Goal: Task Accomplishment & Management: Use online tool/utility

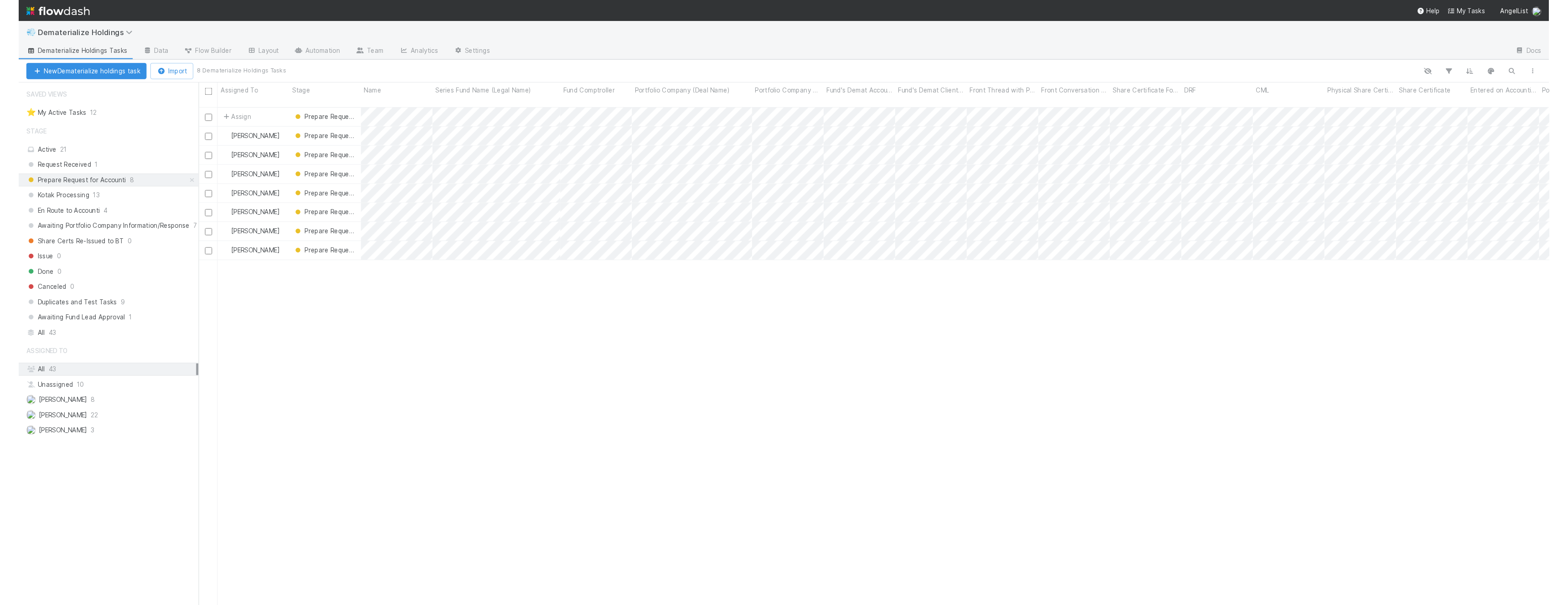
scroll to position [510, 1396]
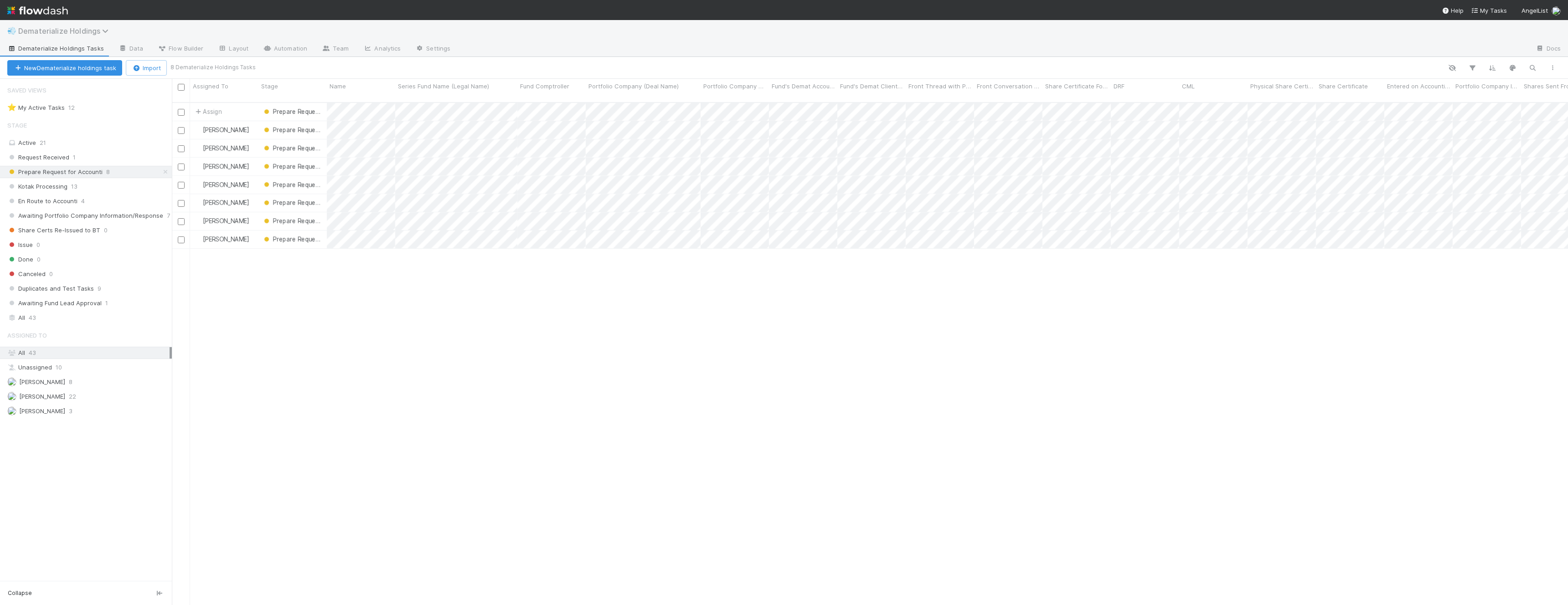
click at [99, 32] on span "Dematerialize Holdings" at bounding box center [65, 31] width 94 height 9
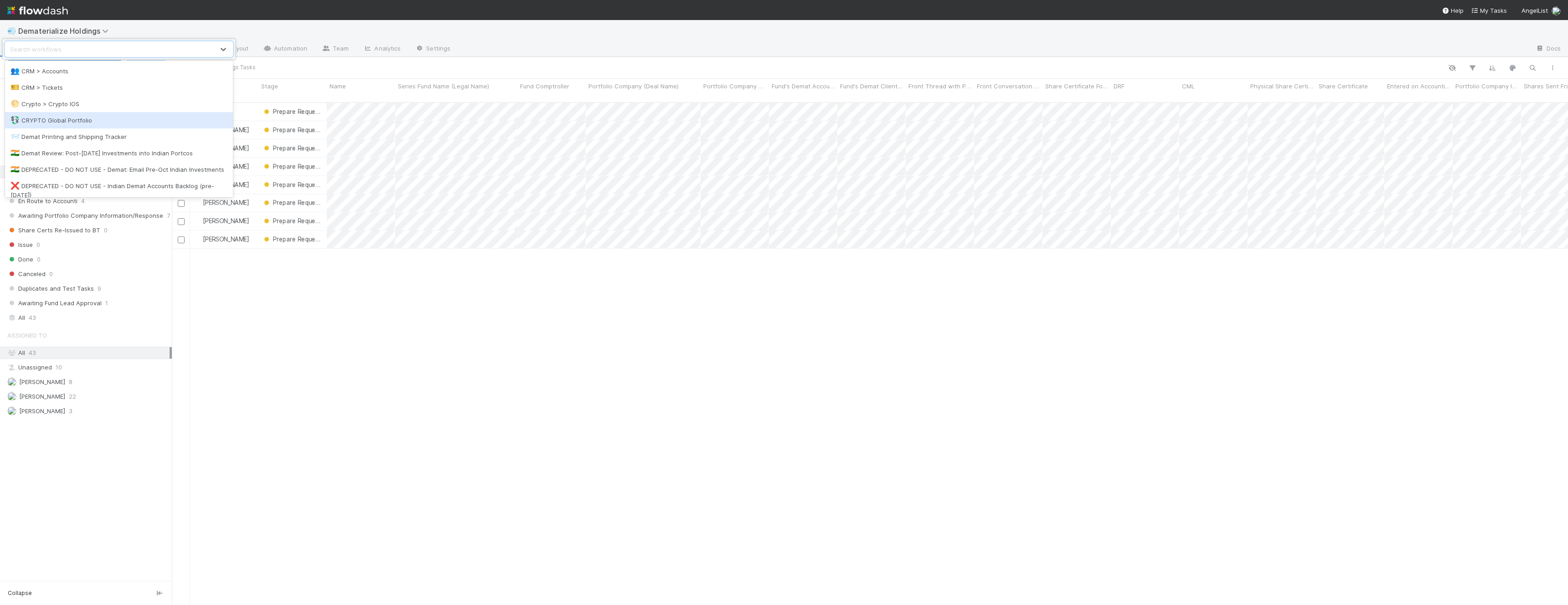
click at [116, 114] on div "💱 CRYPTO Global Portfolio" at bounding box center [119, 120] width 228 height 17
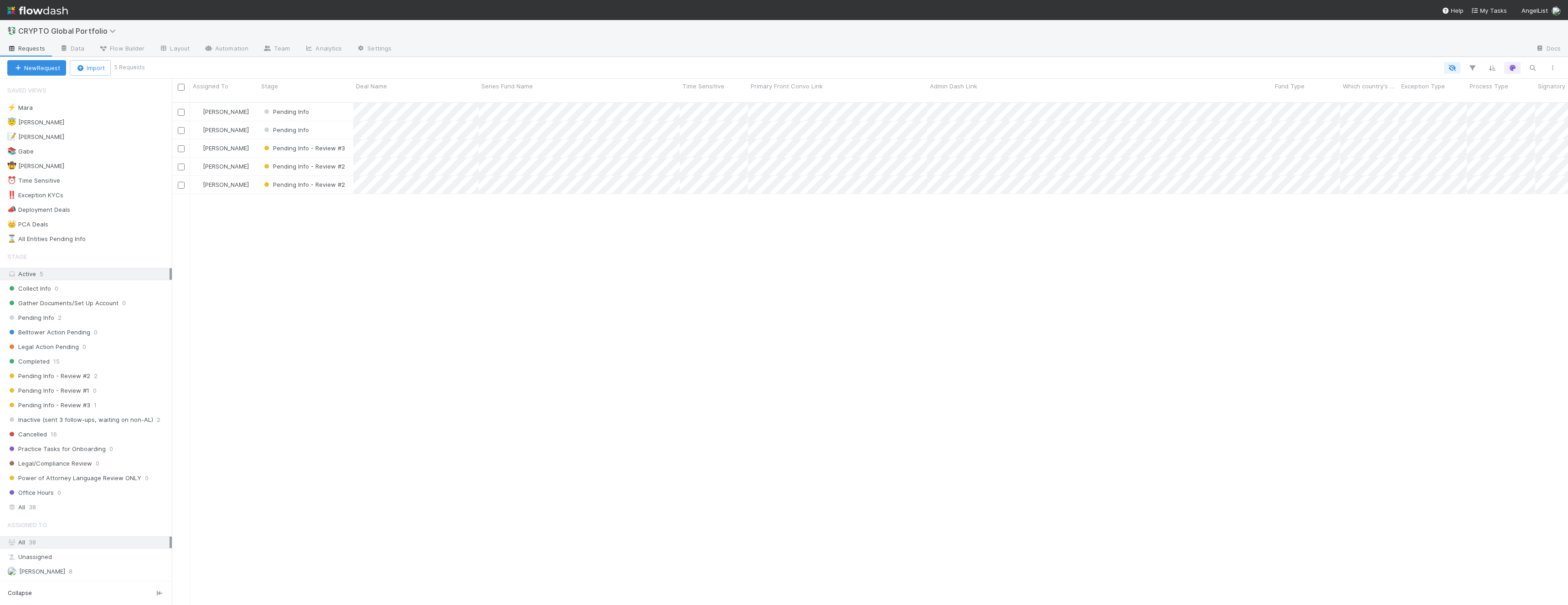
scroll to position [510, 1396]
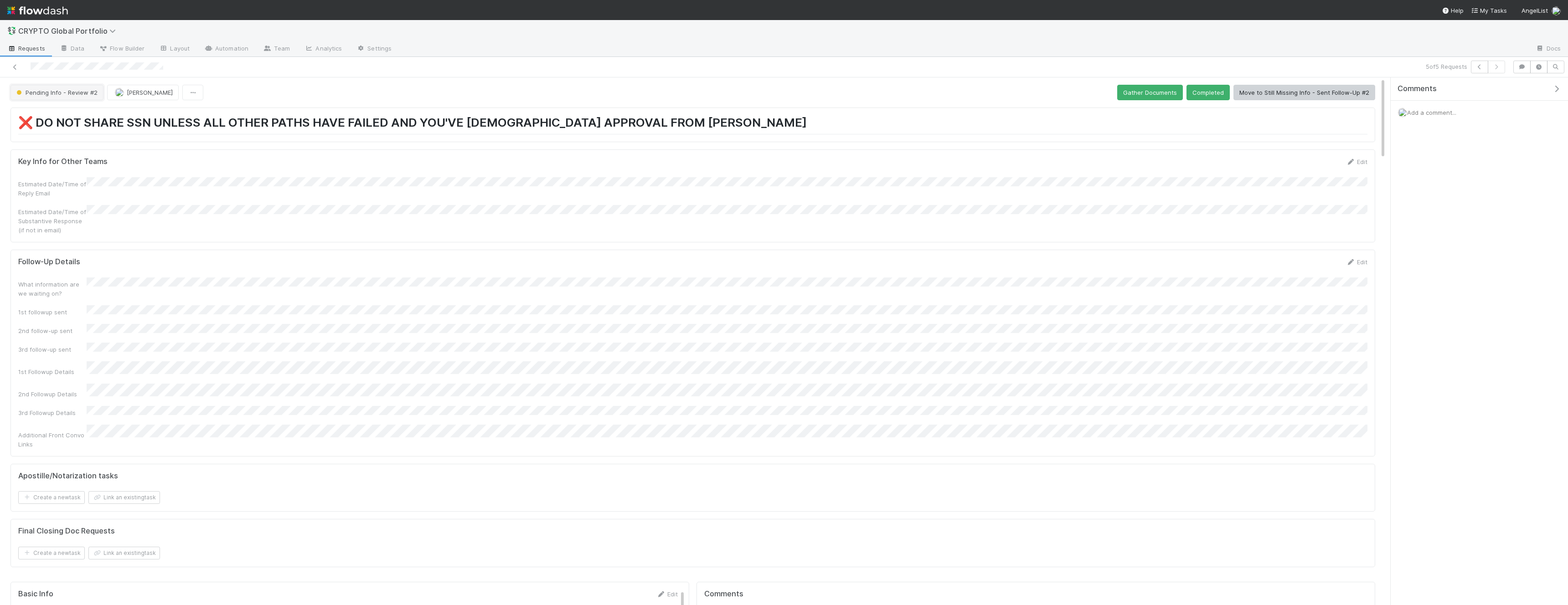
click at [70, 90] on span "Pending Info - Review #2" at bounding box center [56, 93] width 83 height 8
click at [70, 147] on div "Pending Info" at bounding box center [72, 148] width 128 height 17
